Goal: Check status

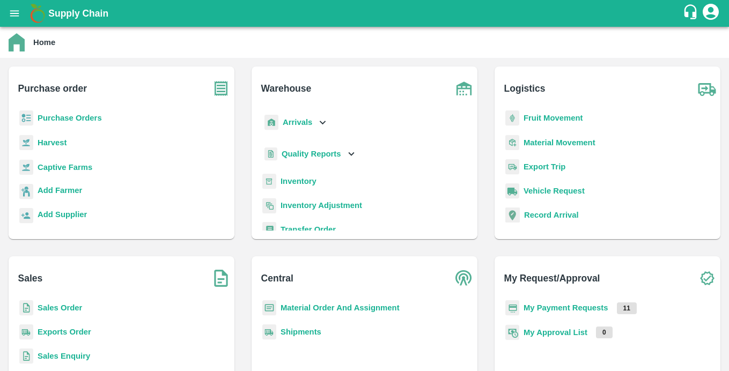
click at [10, 20] on button "open drawer" at bounding box center [14, 13] width 25 height 25
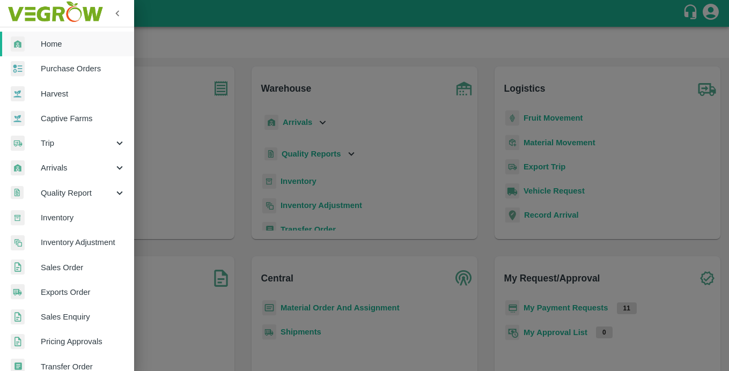
scroll to position [240, 0]
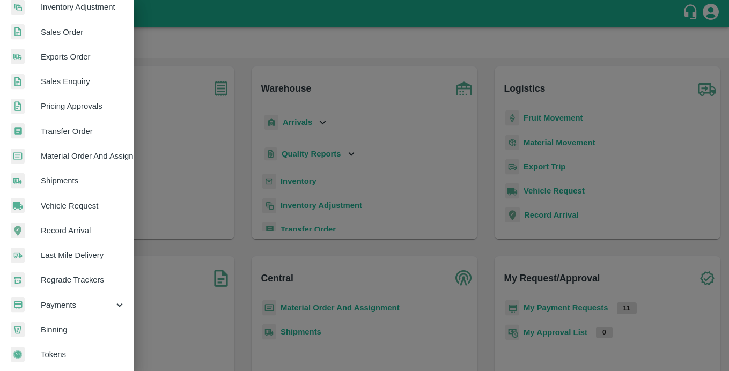
click at [48, 301] on span "Payments" at bounding box center [77, 305] width 73 height 12
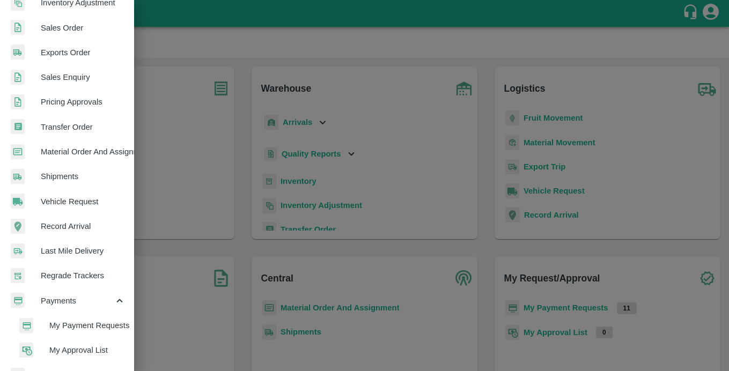
click at [47, 320] on div at bounding box center [34, 326] width 30 height 16
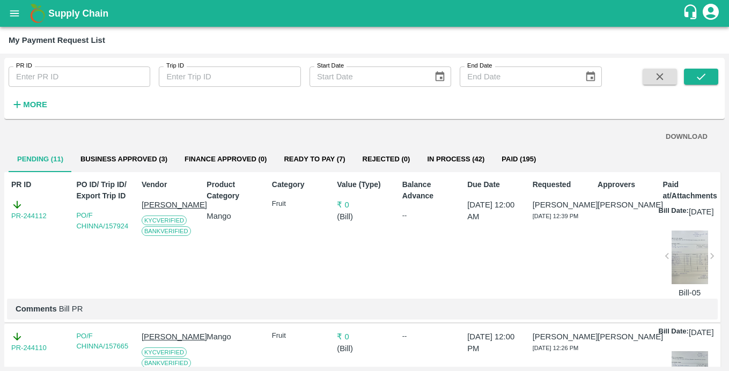
click at [157, 163] on button "Business Approved (3)" at bounding box center [124, 159] width 104 height 26
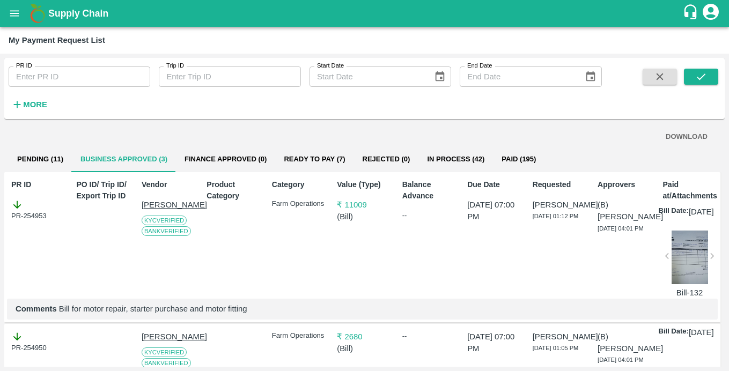
click at [303, 158] on button "Ready To Pay (7)" at bounding box center [314, 159] width 78 height 26
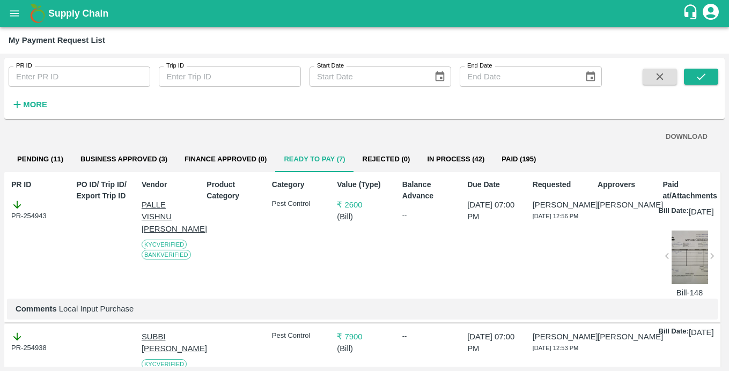
click at [138, 154] on button "Business Approved (3)" at bounding box center [124, 159] width 104 height 26
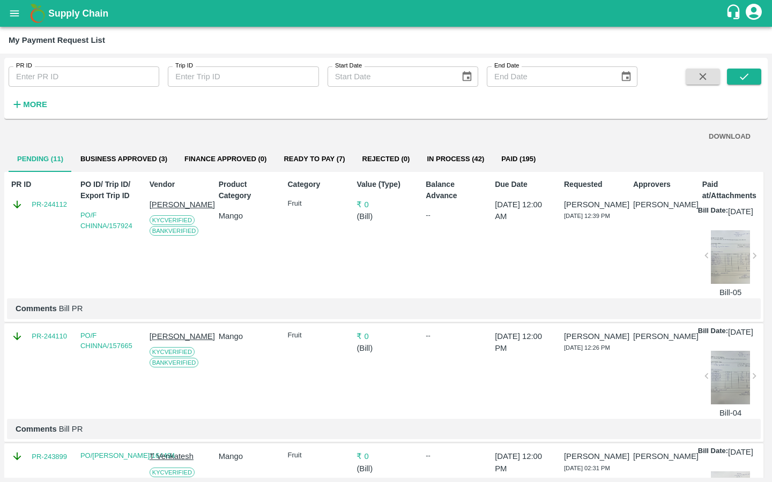
click at [139, 152] on button "Business Approved (3)" at bounding box center [124, 159] width 104 height 26
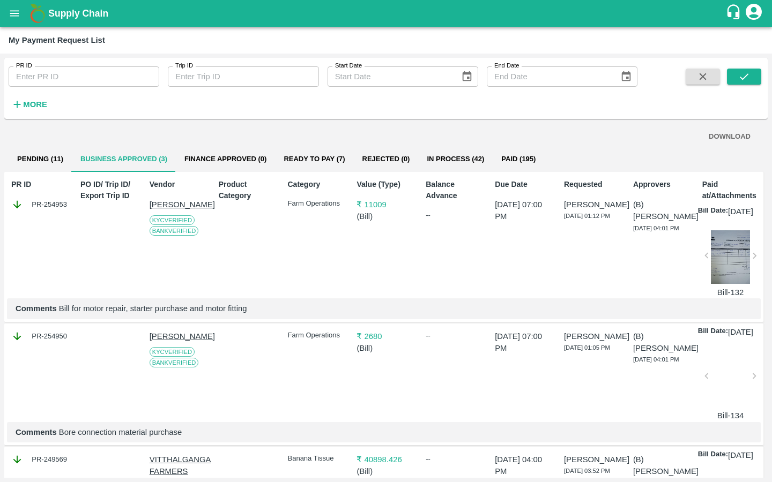
click at [238, 155] on button "Finance Approved (0)" at bounding box center [225, 159] width 99 height 26
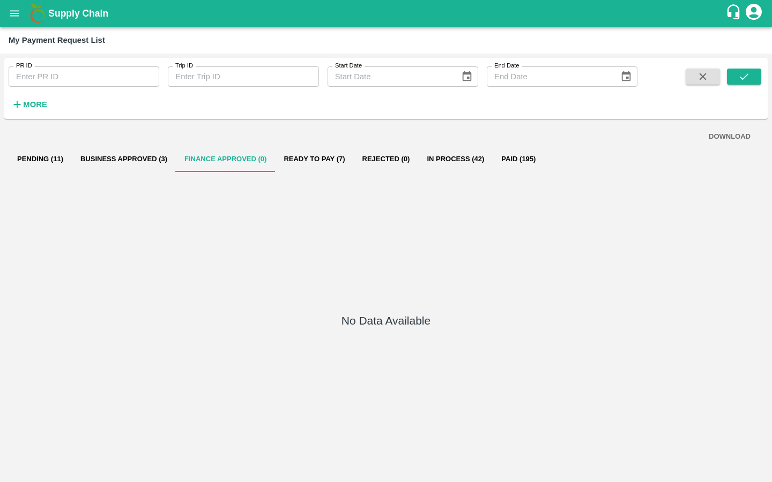
click at [333, 163] on button "Ready To Pay (7)" at bounding box center [314, 159] width 78 height 26
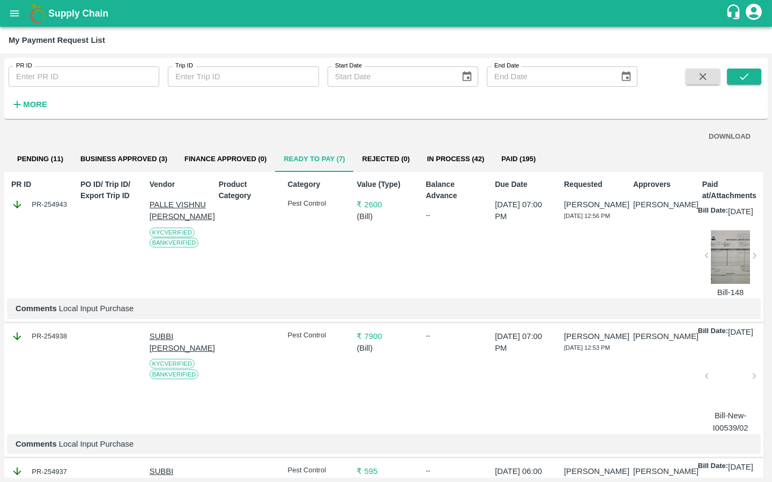
click at [447, 154] on button "In Process (42)" at bounding box center [455, 159] width 75 height 26
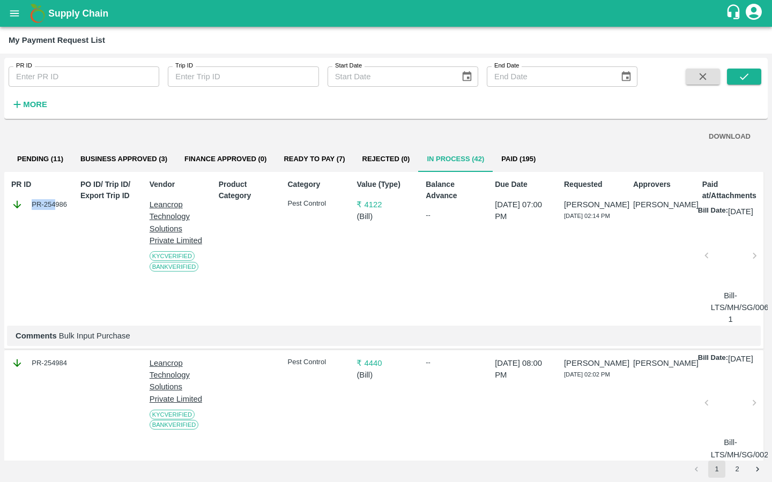
drag, startPoint x: 68, startPoint y: 203, endPoint x: 54, endPoint y: 202, distance: 13.9
click at [54, 202] on div "PR-254986" at bounding box center [40, 205] width 58 height 12
drag, startPoint x: 44, startPoint y: 203, endPoint x: 66, endPoint y: 203, distance: 21.4
click at [66, 203] on div "PR-254986" at bounding box center [40, 205] width 58 height 12
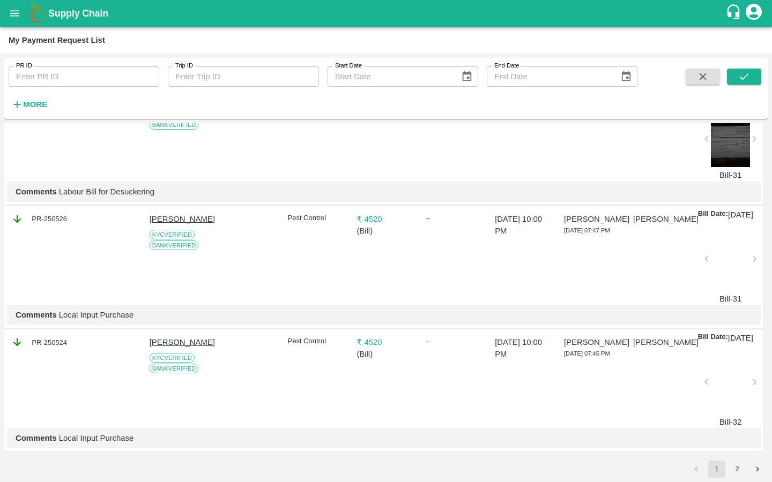
scroll to position [3176, 0]
drag, startPoint x: 44, startPoint y: 329, endPoint x: 65, endPoint y: 330, distance: 21.5
click at [65, 337] on div "PR-250524" at bounding box center [40, 343] width 58 height 12
copy div "250524"
click at [265, 366] on div at bounding box center [245, 380] width 63 height 96
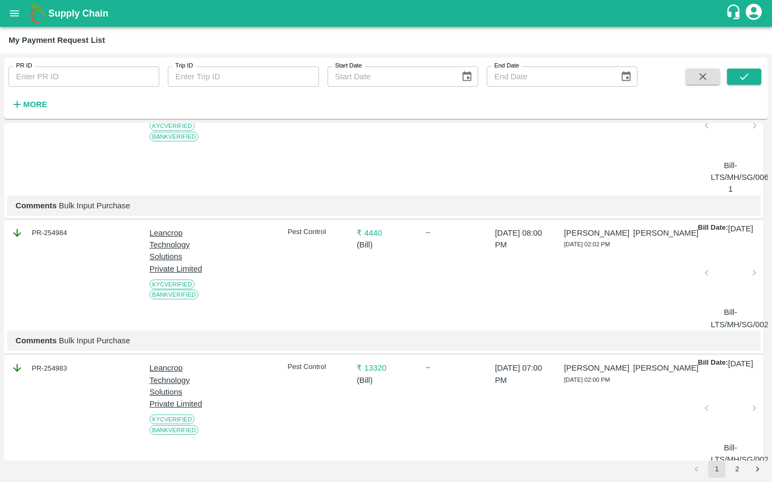
scroll to position [0, 0]
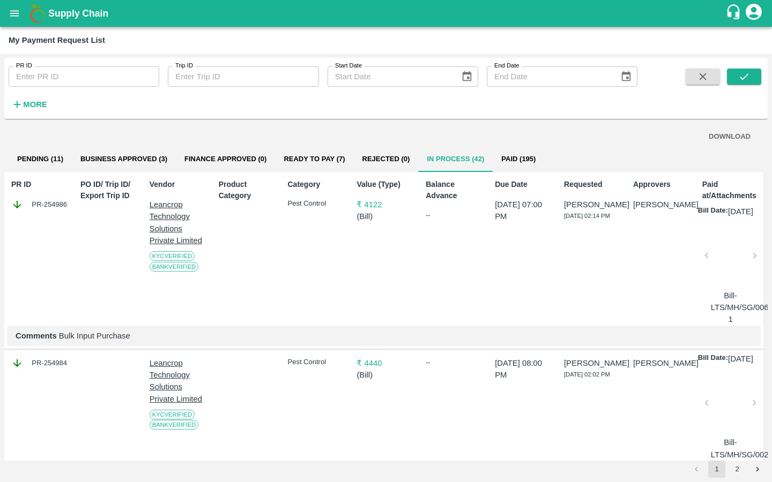
click at [115, 164] on button "Business Approved (3)" at bounding box center [124, 159] width 104 height 26
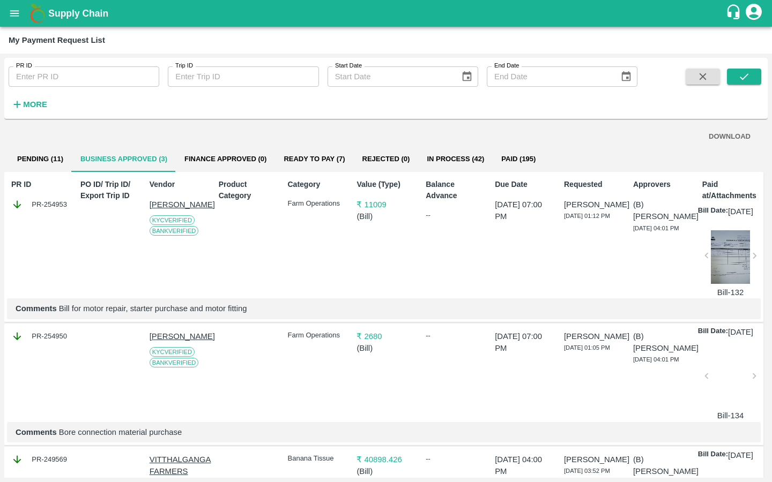
click at [524, 161] on button "Paid (195)" at bounding box center [518, 159] width 51 height 26
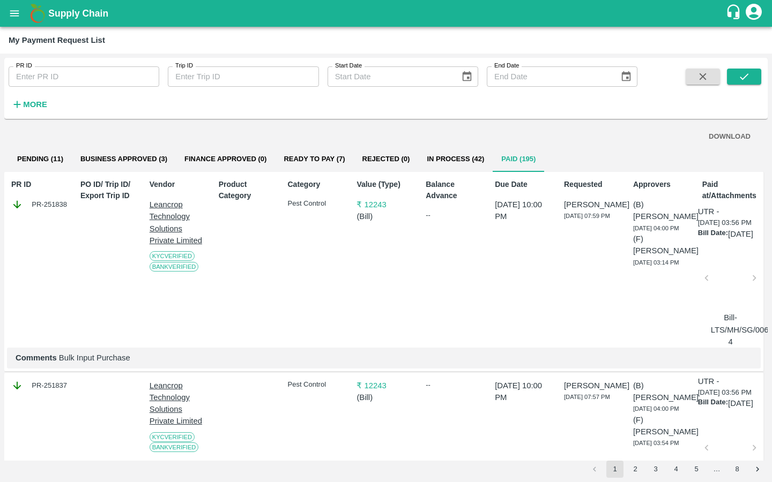
click at [458, 158] on button "In Process (42)" at bounding box center [455, 159] width 75 height 26
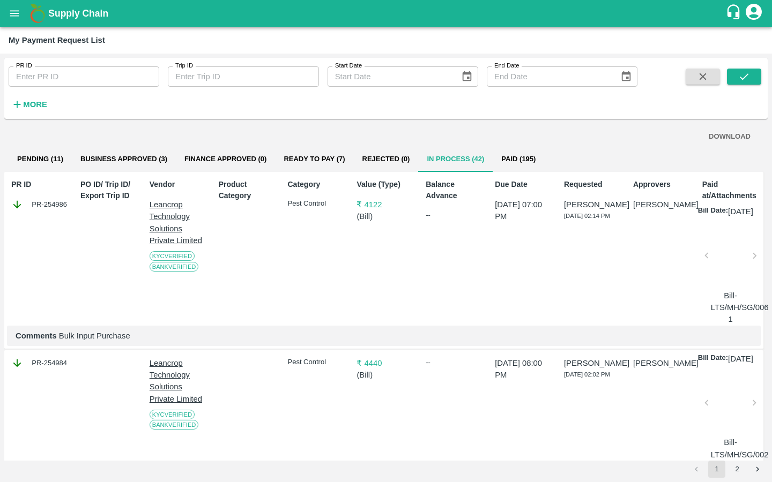
click at [148, 167] on button "Business Approved (3)" at bounding box center [124, 159] width 104 height 26
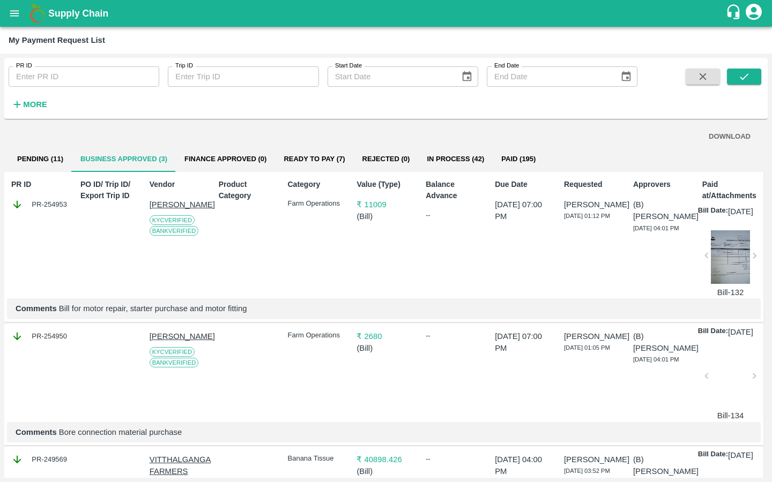
click at [307, 163] on button "Ready To Pay (7)" at bounding box center [314, 159] width 78 height 26
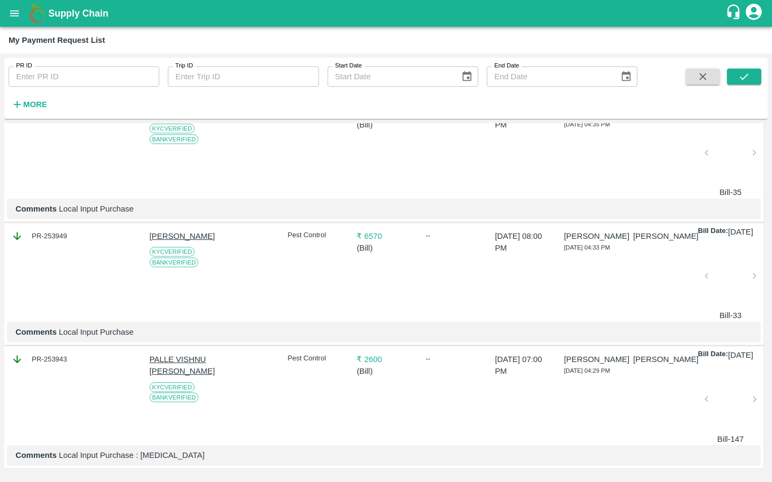
scroll to position [696, 0]
